Goal: Task Accomplishment & Management: Manage account settings

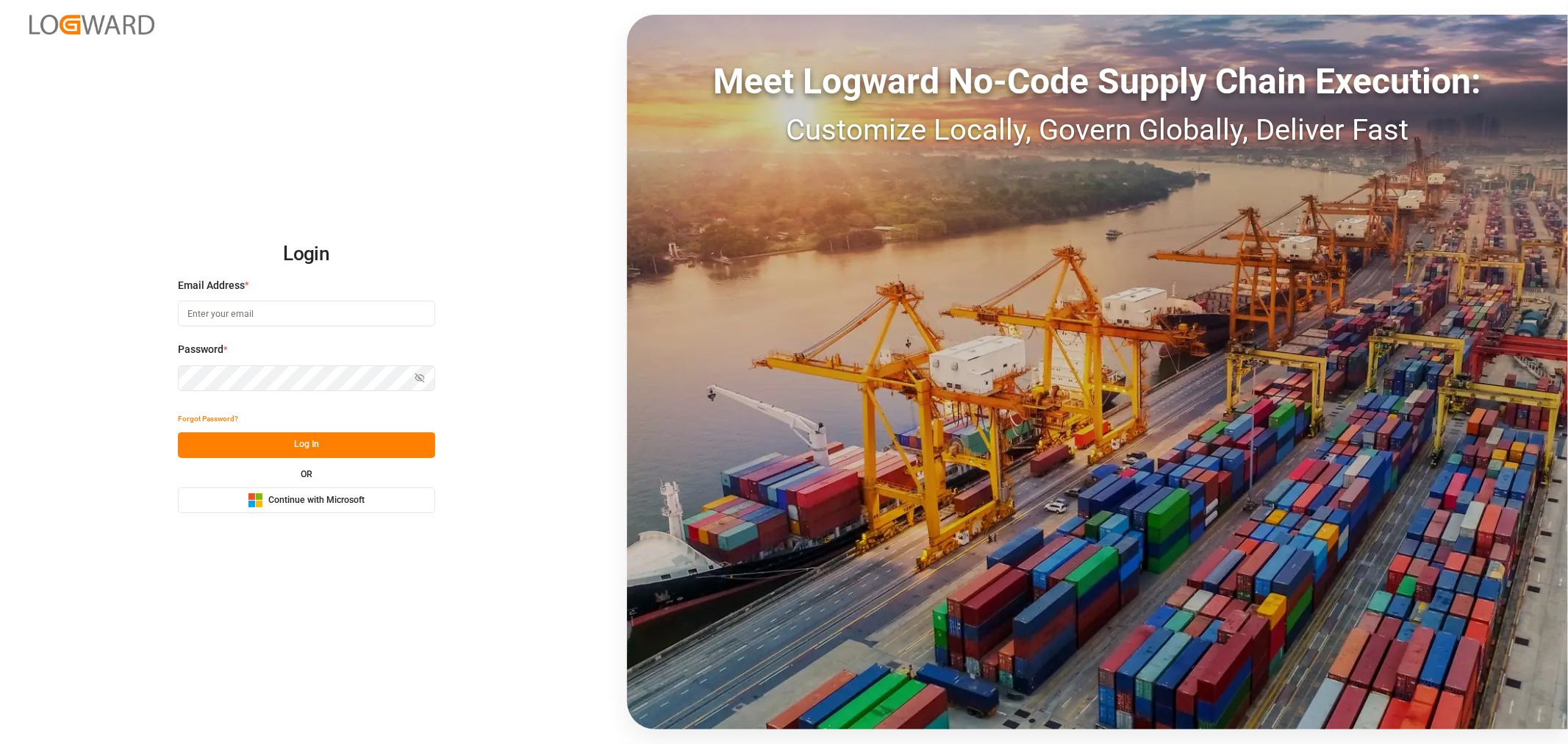
click at [308, 493] on div "Microsoft Logo Continue with Microsoft" at bounding box center [306, 500] width 117 height 16
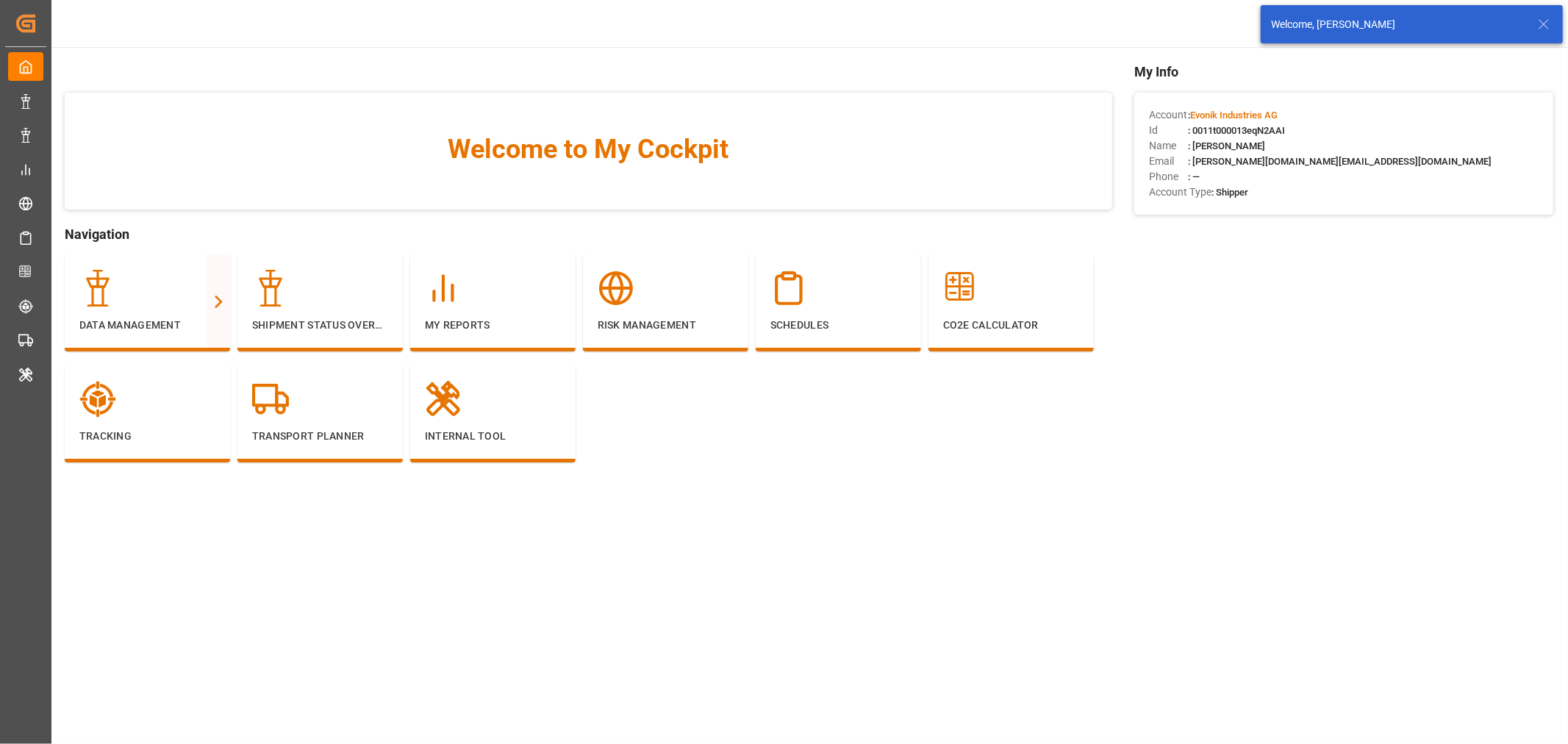
click at [1545, 18] on icon at bounding box center [1544, 25] width 18 height 18
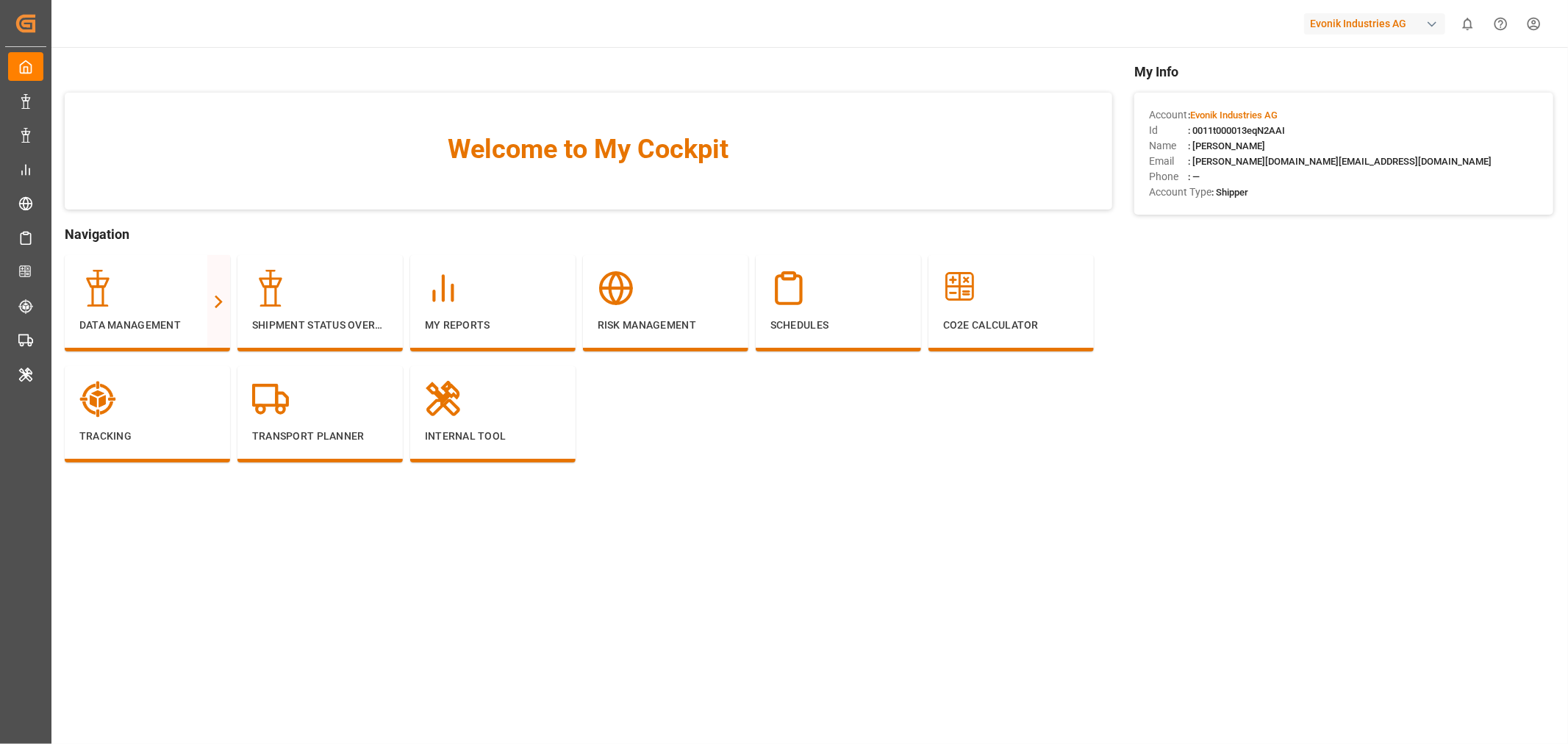
click at [1434, 23] on div "button" at bounding box center [1432, 25] width 15 height 15
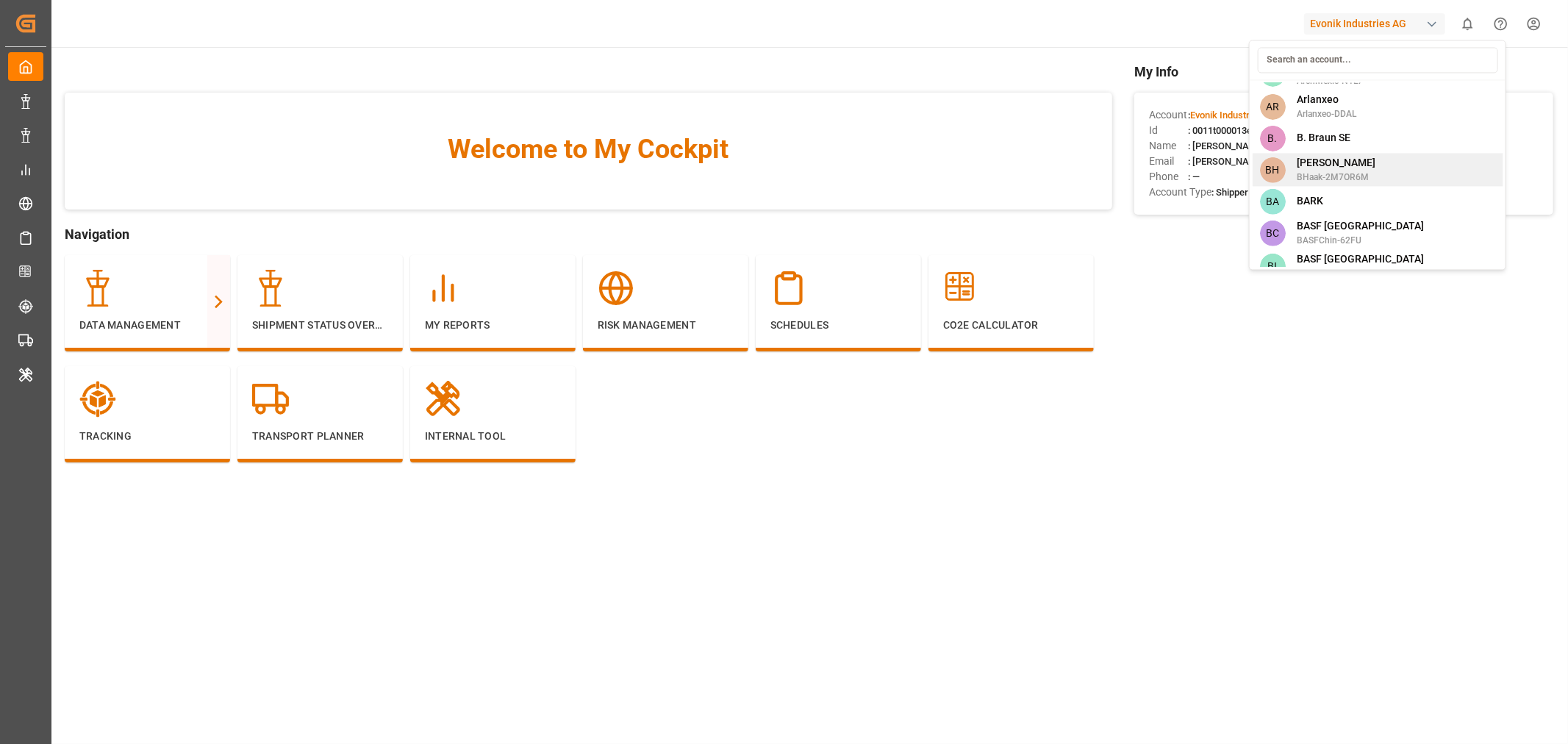
scroll to position [408, 0]
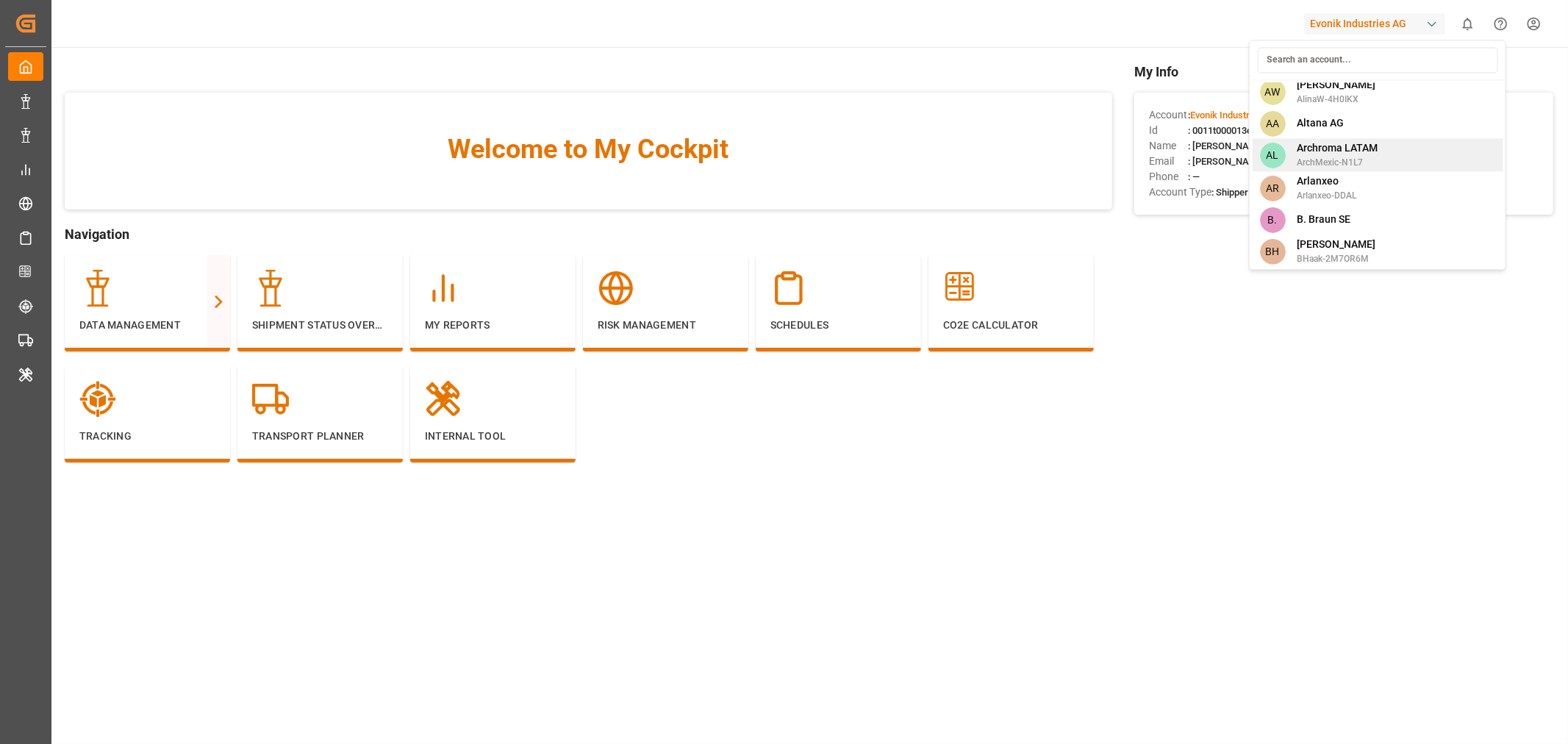
click at [1356, 155] on span "Archroma LATAM" at bounding box center [1337, 148] width 81 height 16
